Goal: Register for event/course

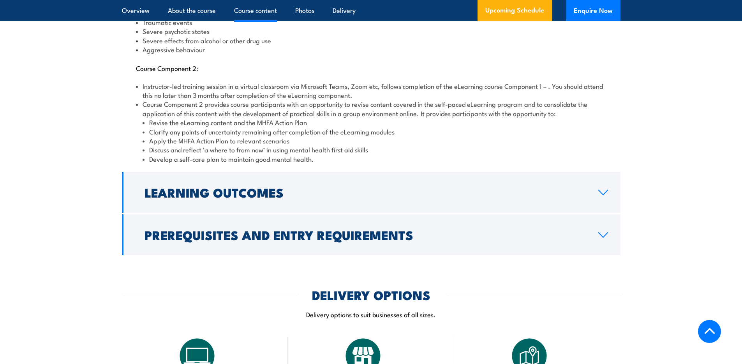
scroll to position [1070, 0]
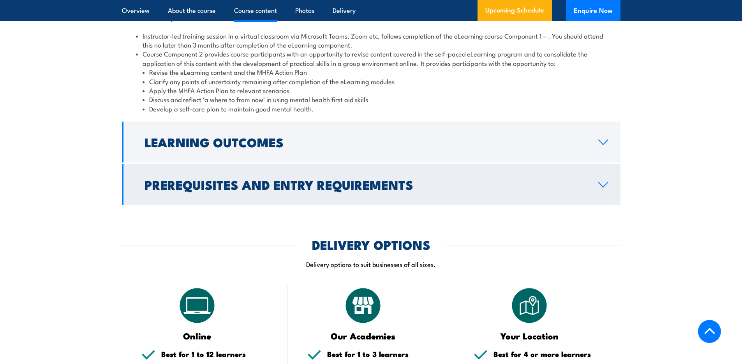
click at [598, 182] on icon at bounding box center [603, 185] width 11 height 6
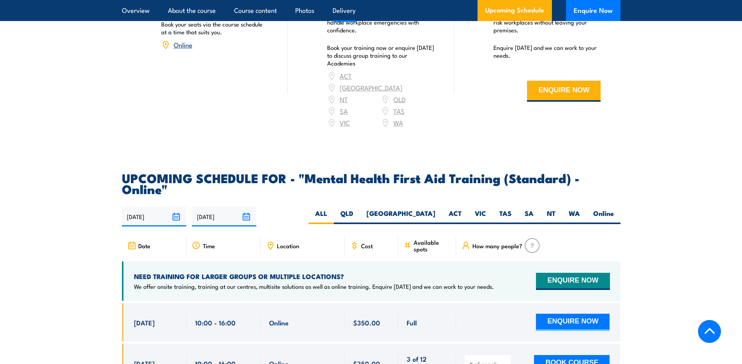
scroll to position [1283, 0]
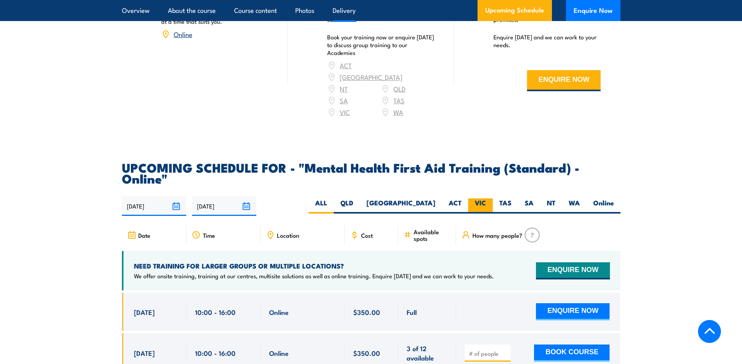
click at [484, 198] on label "VIC" at bounding box center [480, 205] width 25 height 15
click at [486, 198] on input "VIC" at bounding box center [488, 200] width 5 height 5
radio input "true"
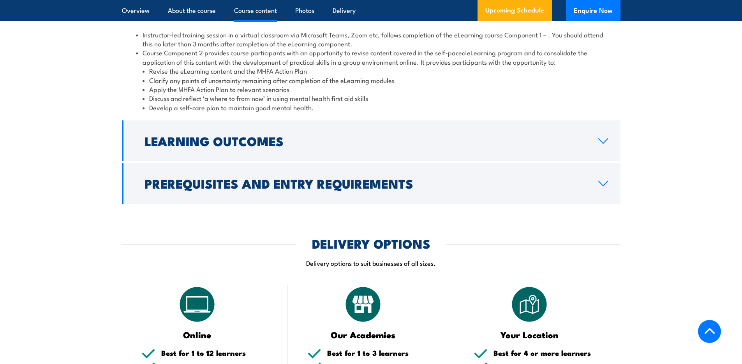
scroll to position [1017, 0]
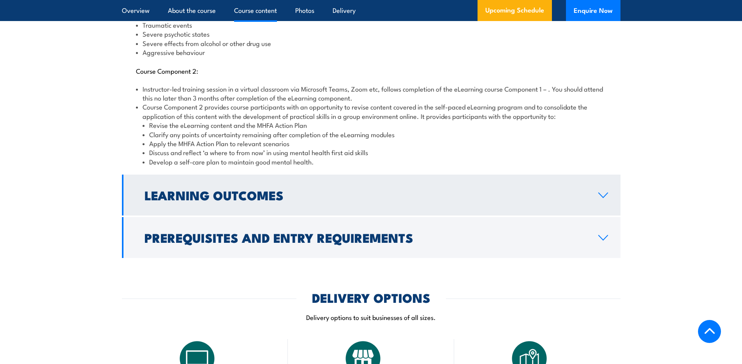
click at [600, 192] on icon at bounding box center [603, 195] width 11 height 6
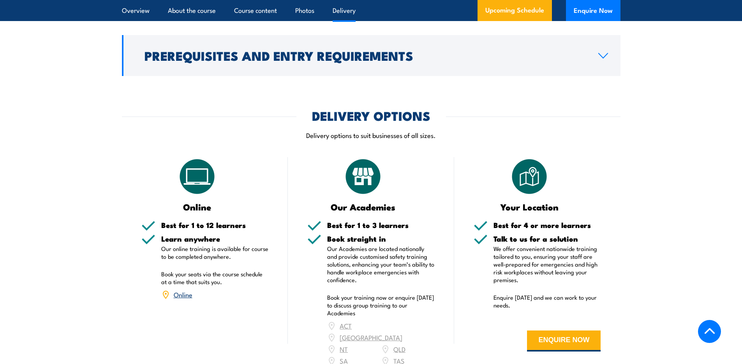
scroll to position [981, 0]
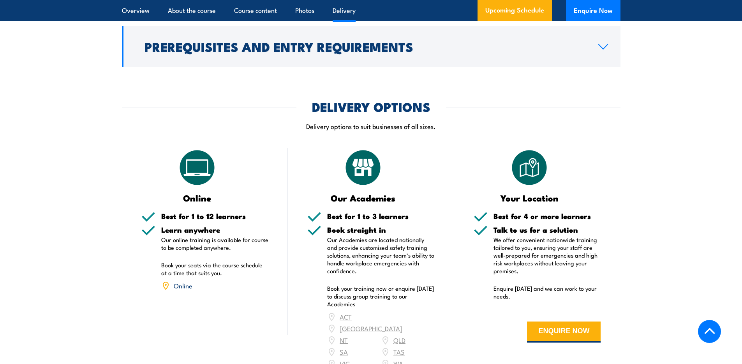
click at [183, 281] on link "Online" at bounding box center [183, 285] width 19 height 9
